Goal: Transaction & Acquisition: Purchase product/service

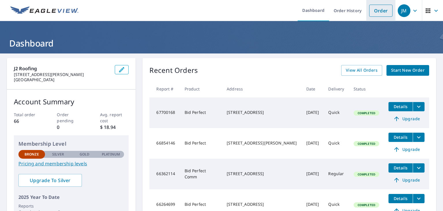
click at [378, 12] on link "Order" at bounding box center [380, 11] width 23 height 12
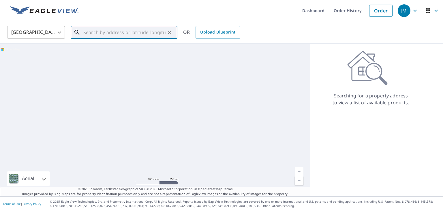
click at [112, 31] on input "text" at bounding box center [124, 32] width 82 height 16
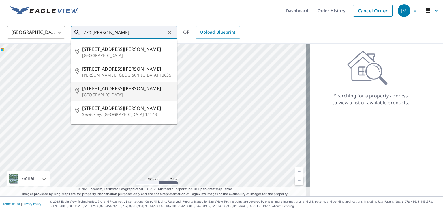
click at [118, 92] on p "[GEOGRAPHIC_DATA]" at bounding box center [127, 95] width 91 height 6
type input "[STREET_ADDRESS][PERSON_NAME][PERSON_NAME]"
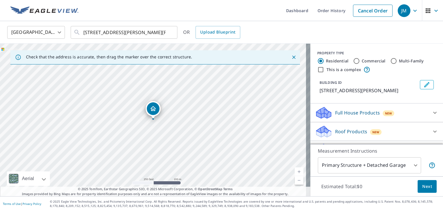
click at [295, 180] on link "Current Level 17, Zoom Out" at bounding box center [299, 180] width 9 height 9
click at [295, 172] on link "Current Level 16, Zoom In" at bounding box center [299, 171] width 9 height 9
click at [296, 180] on link "Current Level 17, Zoom Out" at bounding box center [299, 180] width 9 height 9
drag, startPoint x: 227, startPoint y: 147, endPoint x: 211, endPoint y: 127, distance: 25.3
click at [211, 127] on div "[STREET_ADDRESS][PERSON_NAME][PERSON_NAME]" at bounding box center [155, 120] width 311 height 152
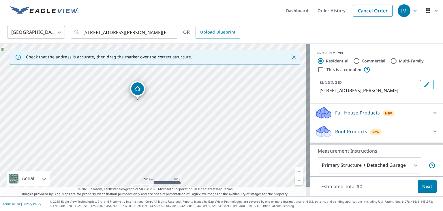
click at [295, 171] on link "Current Level 16, Zoom In" at bounding box center [299, 171] width 9 height 9
click at [296, 171] on link "Current Level 17, Zoom In" at bounding box center [299, 171] width 9 height 9
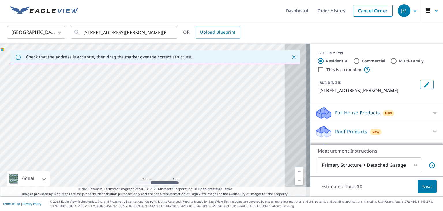
drag, startPoint x: 266, startPoint y: 150, endPoint x: 201, endPoint y: 149, distance: 65.5
click at [201, 149] on div "[STREET_ADDRESS][PERSON_NAME][PERSON_NAME]" at bounding box center [155, 120] width 311 height 152
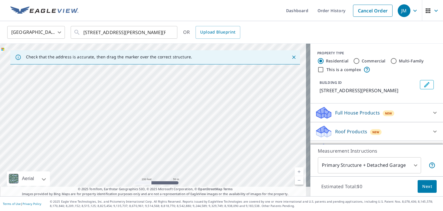
drag, startPoint x: 224, startPoint y: 150, endPoint x: 186, endPoint y: 157, distance: 38.9
click at [186, 157] on div "[STREET_ADDRESS][PERSON_NAME][PERSON_NAME]" at bounding box center [155, 120] width 311 height 152
click at [295, 180] on link "Current Level 18, Zoom Out" at bounding box center [299, 180] width 9 height 9
click at [295, 180] on link "Current Level 17, Zoom Out" at bounding box center [299, 180] width 9 height 9
click at [297, 169] on link "Current Level 16, Zoom In" at bounding box center [299, 171] width 9 height 9
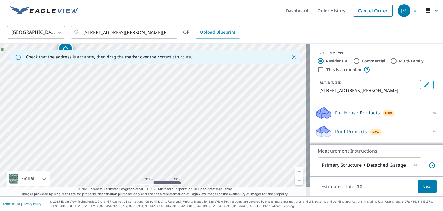
drag, startPoint x: 210, startPoint y: 156, endPoint x: 206, endPoint y: 133, distance: 23.3
click at [206, 133] on div "[STREET_ADDRESS][PERSON_NAME][PERSON_NAME]" at bounding box center [155, 120] width 311 height 152
drag, startPoint x: 204, startPoint y: 133, endPoint x: 202, endPoint y: 151, distance: 18.3
click at [202, 151] on div "[STREET_ADDRESS][PERSON_NAME][PERSON_NAME]" at bounding box center [155, 120] width 311 height 152
click at [297, 171] on link "Current Level 17, Zoom In" at bounding box center [299, 171] width 9 height 9
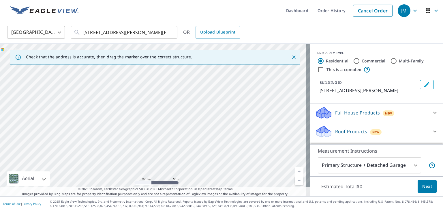
click at [295, 179] on link "Current Level 18, Zoom Out" at bounding box center [299, 180] width 9 height 9
click at [295, 179] on link "Current Level 17, Zoom Out" at bounding box center [299, 180] width 9 height 9
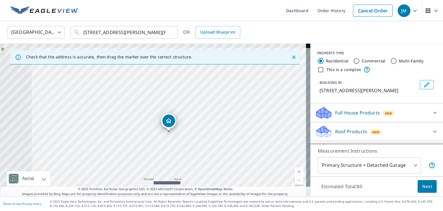
drag, startPoint x: 168, startPoint y: 118, endPoint x: 230, endPoint y: 152, distance: 70.1
click at [230, 152] on div "[STREET_ADDRESS][PERSON_NAME][PERSON_NAME]" at bounding box center [155, 120] width 311 height 152
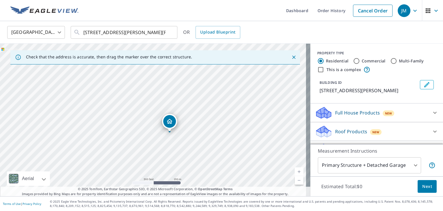
click at [295, 170] on link "Current Level 16, Zoom In" at bounding box center [299, 171] width 9 height 9
click at [295, 172] on link "Current Level 17, Zoom In" at bounding box center [299, 171] width 9 height 9
drag, startPoint x: 262, startPoint y: 155, endPoint x: 240, endPoint y: 132, distance: 31.6
click at [240, 132] on div "[STREET_ADDRESS][PERSON_NAME][PERSON_NAME]" at bounding box center [155, 120] width 311 height 152
drag, startPoint x: 237, startPoint y: 150, endPoint x: 221, endPoint y: 127, distance: 28.2
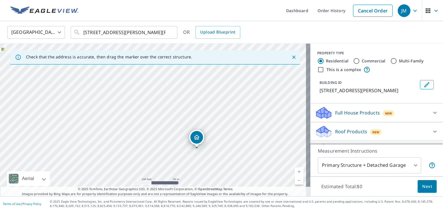
click at [221, 127] on div "[STREET_ADDRESS][PERSON_NAME][PERSON_NAME]" at bounding box center [155, 120] width 311 height 152
click at [295, 182] on link "Current Level 18, Zoom Out" at bounding box center [299, 180] width 9 height 9
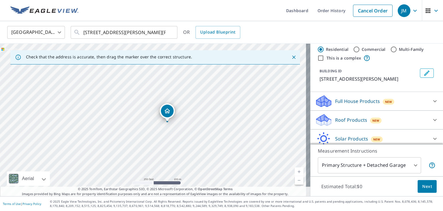
scroll to position [23, 0]
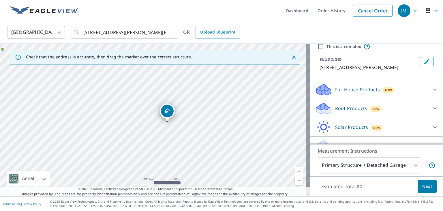
click at [410, 109] on div "Roof Products New" at bounding box center [371, 109] width 113 height 14
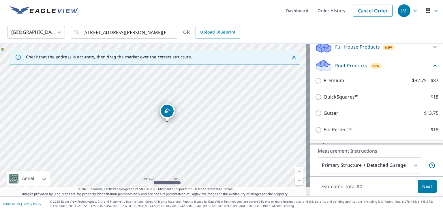
scroll to position [69, 0]
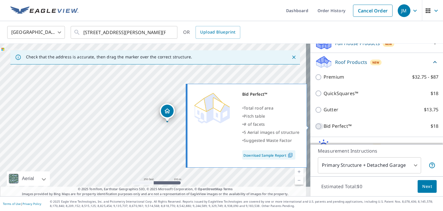
click at [315, 126] on input "Bid Perfect™ $18" at bounding box center [319, 126] width 9 height 7
checkbox input "true"
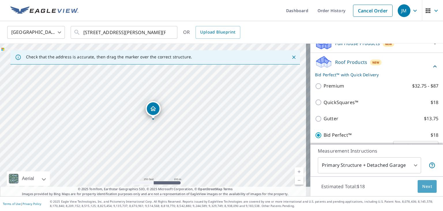
click at [425, 185] on span "Next" at bounding box center [428, 186] width 10 height 7
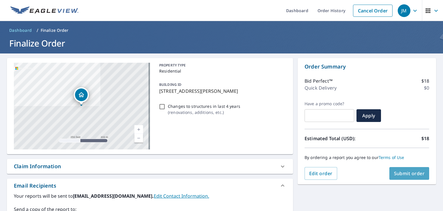
click at [413, 178] on button "Submit order" at bounding box center [410, 173] width 40 height 13
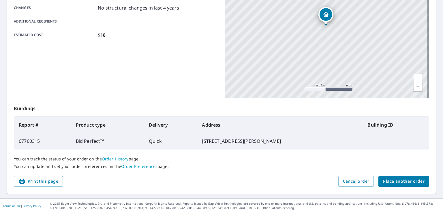
scroll to position [129, 0]
